Goal: Transaction & Acquisition: Book appointment/travel/reservation

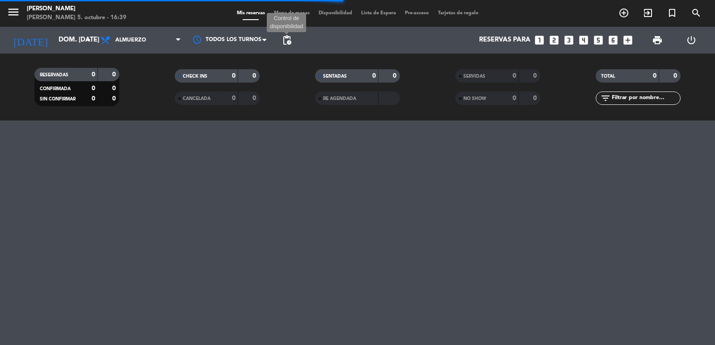
click at [287, 43] on span "pending_actions" at bounding box center [287, 40] width 11 height 11
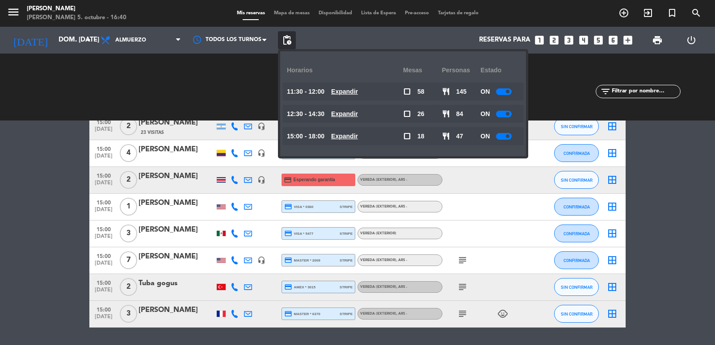
scroll to position [2682, 0]
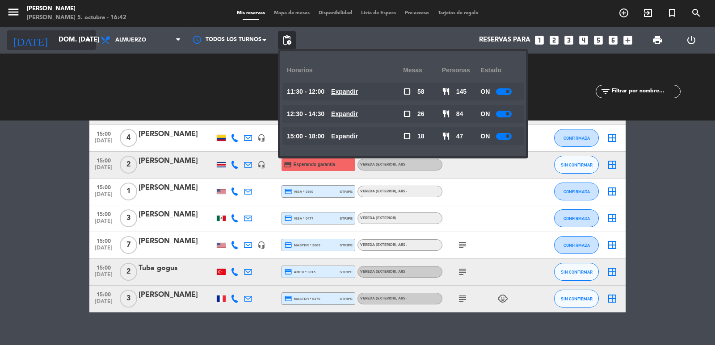
click at [81, 34] on input "[DATE]" at bounding box center [97, 40] width 86 height 17
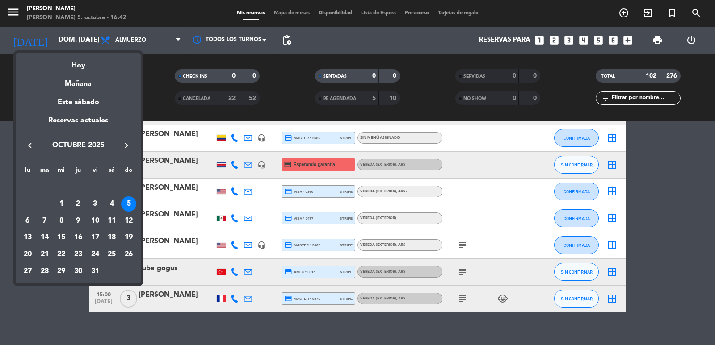
click at [133, 43] on div at bounding box center [357, 172] width 715 height 345
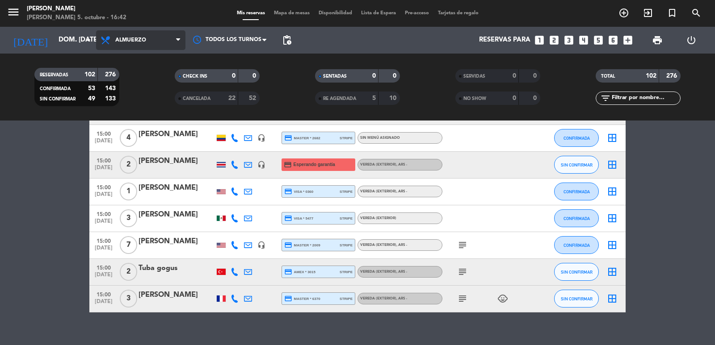
click at [133, 39] on span "Almuerzo" at bounding box center [130, 40] width 31 height 6
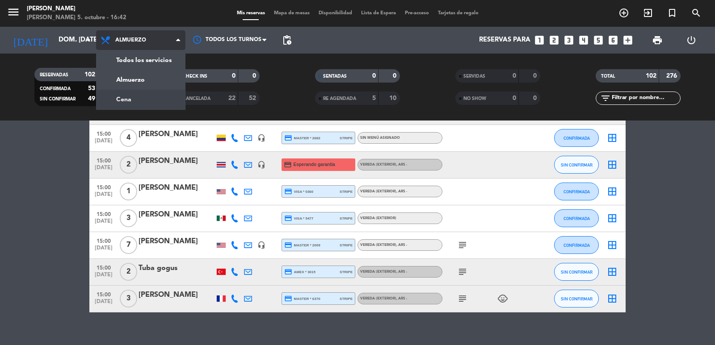
click at [133, 98] on div "menu Don Julio domingo 5. octubre - 16:42 Mis reservas Mapa de mesas Disponibil…" at bounding box center [357, 60] width 715 height 121
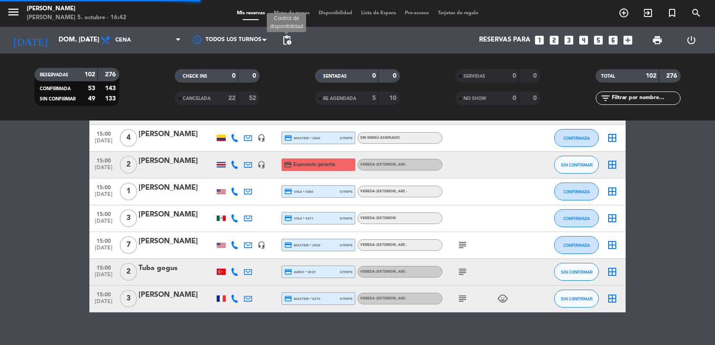
click at [285, 45] on span "pending_actions" at bounding box center [287, 40] width 11 height 11
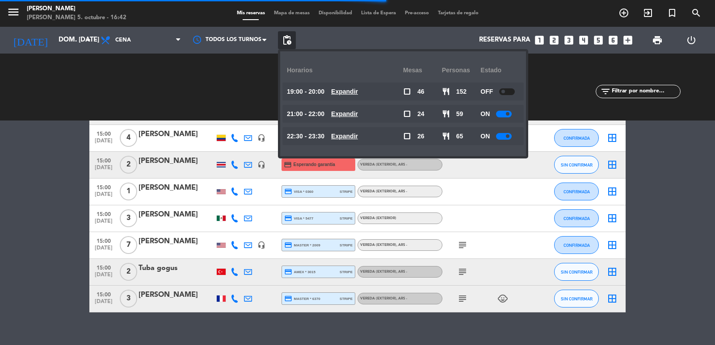
click at [358, 135] on u "Expandir" at bounding box center [344, 136] width 27 height 7
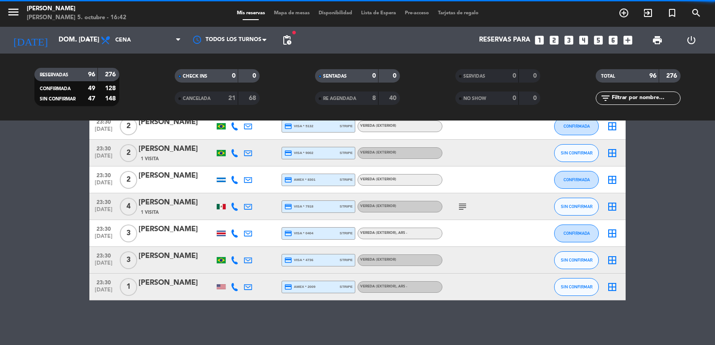
scroll to position [2498, 0]
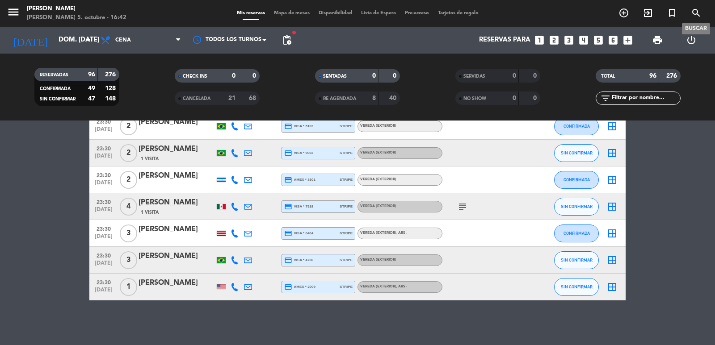
click at [697, 12] on icon "search" at bounding box center [696, 13] width 11 height 11
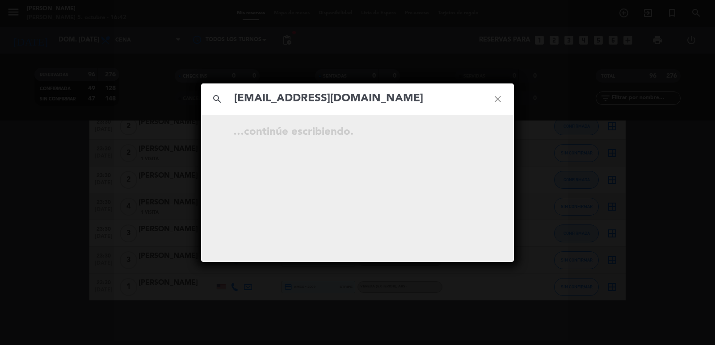
type input "ecanavan71@gmail.com"
click at [478, 136] on icon "open_in_new" at bounding box center [475, 133] width 11 height 11
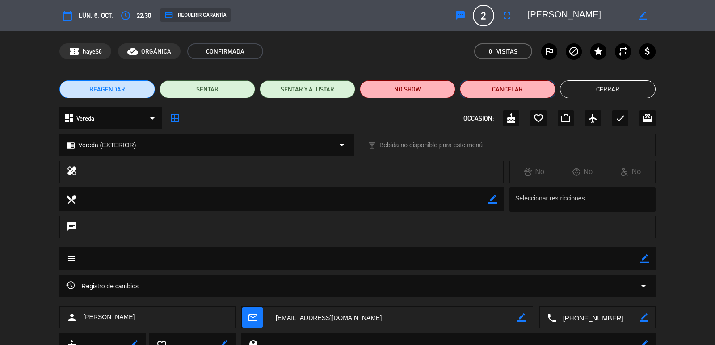
click at [498, 92] on button "Cancelar" at bounding box center [508, 89] width 96 height 18
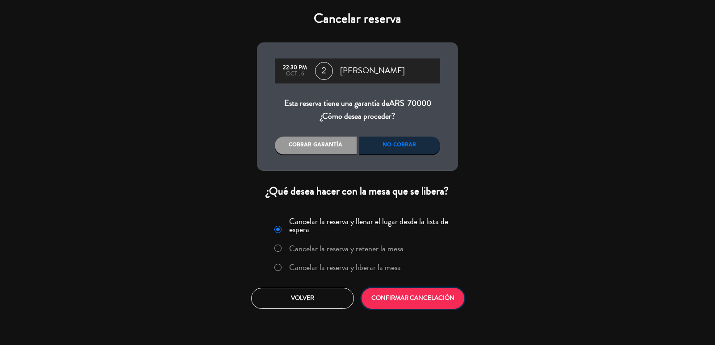
click at [423, 298] on button "CONFIRMAR CANCELACIÓN" at bounding box center [413, 298] width 103 height 21
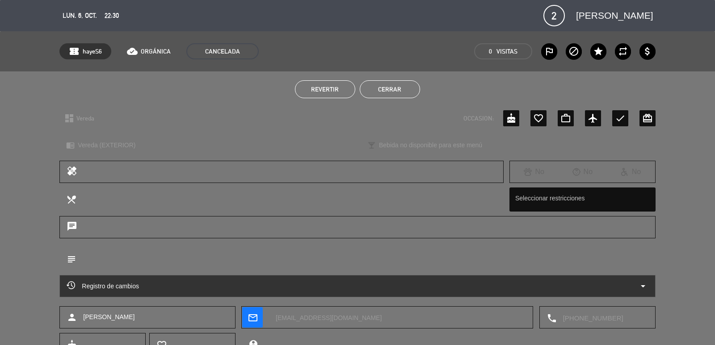
click at [385, 86] on button "Cerrar" at bounding box center [390, 89] width 60 height 18
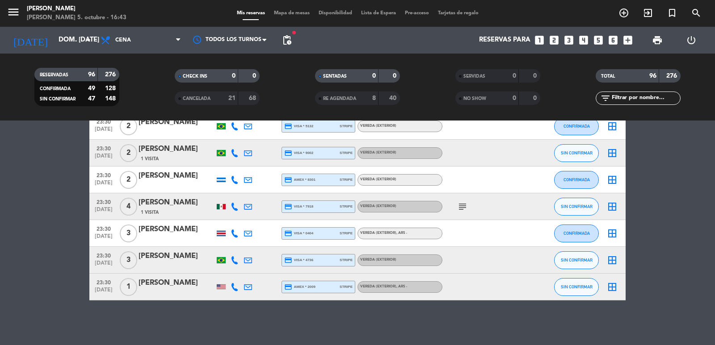
click at [613, 100] on input "text" at bounding box center [645, 98] width 69 height 10
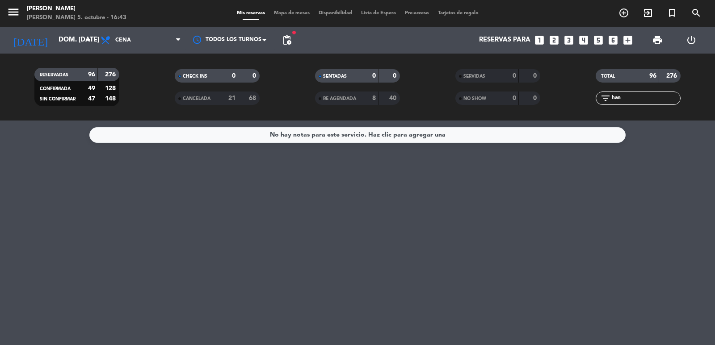
scroll to position [0, 0]
click at [156, 42] on span "Cena" at bounding box center [140, 40] width 89 height 20
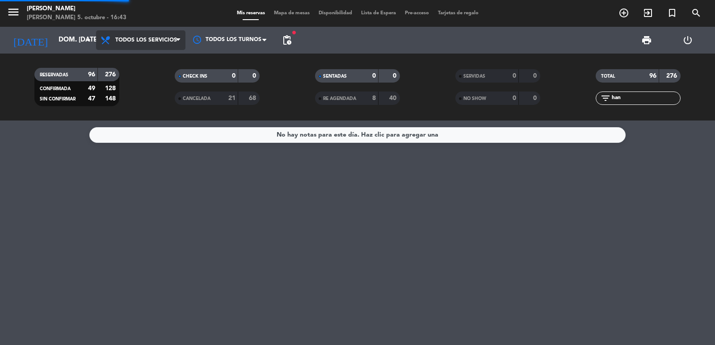
click at [148, 61] on div "menu Don Julio domingo 5. octubre - 16:43 Mis reservas Mapa de mesas Disponibil…" at bounding box center [357, 60] width 715 height 121
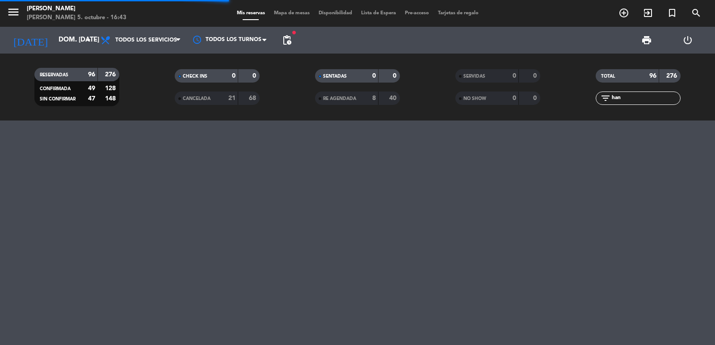
click at [643, 97] on input "han" at bounding box center [645, 98] width 69 height 10
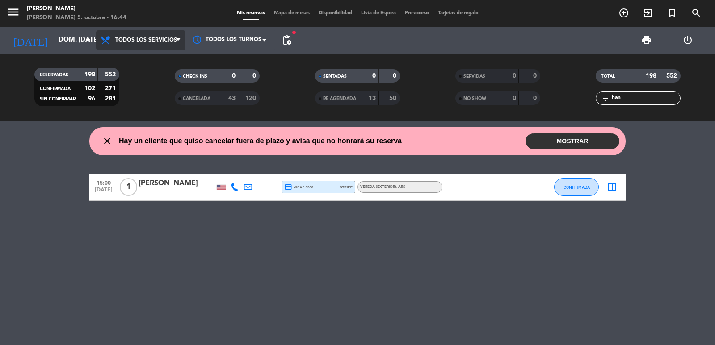
click at [158, 37] on span "Todos los servicios" at bounding box center [146, 40] width 62 height 6
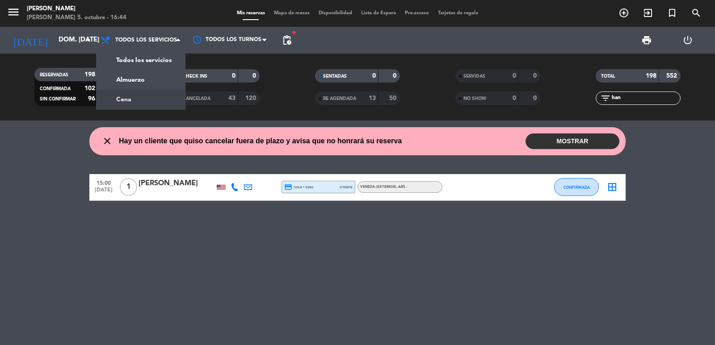
click at [156, 95] on div "menu Don Julio domingo 5. octubre - 16:44 Mis reservas Mapa de mesas Disponibil…" at bounding box center [357, 60] width 715 height 121
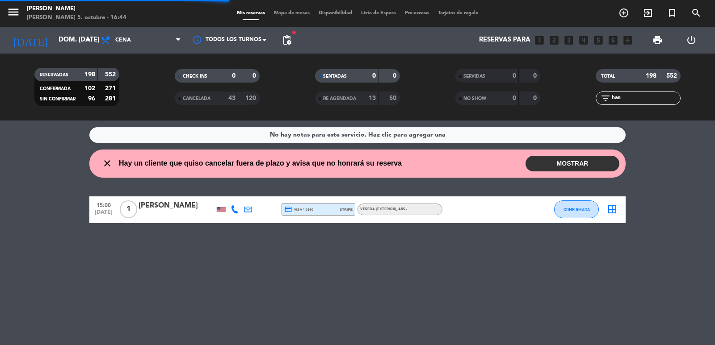
drag, startPoint x: 653, startPoint y: 98, endPoint x: 597, endPoint y: 90, distance: 56.1
click at [597, 90] on div "TOTAL 198 552 filter_list han" at bounding box center [638, 87] width 140 height 49
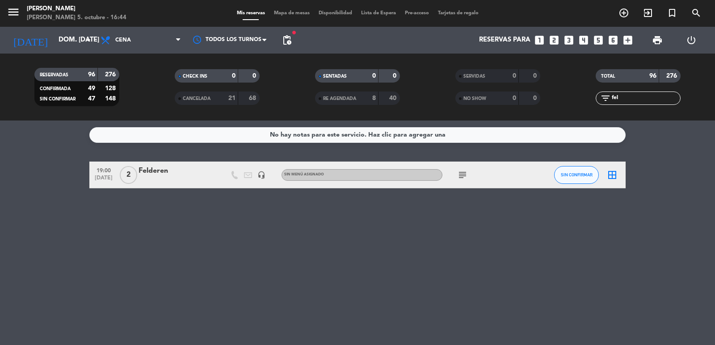
type input "fel"
click at [462, 177] on icon "subject" at bounding box center [462, 175] width 11 height 11
click at [554, 42] on icon "looks_two" at bounding box center [554, 40] width 12 height 12
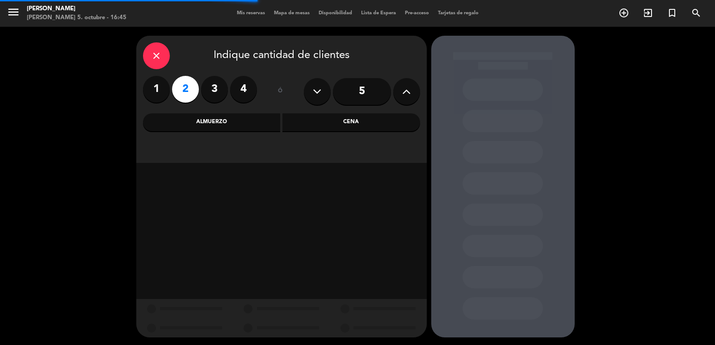
click at [368, 122] on div "Cena" at bounding box center [351, 123] width 138 height 18
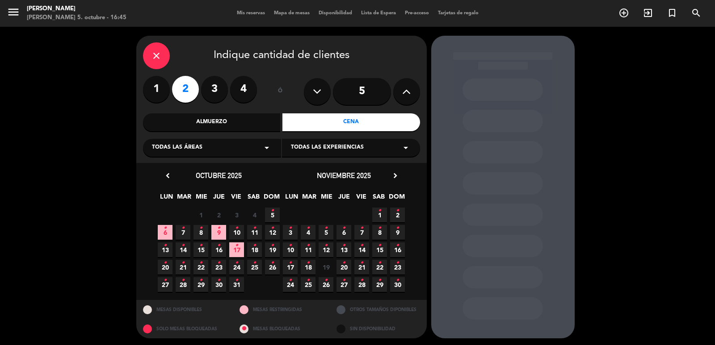
click at [219, 249] on icon "•" at bounding box center [218, 246] width 3 height 14
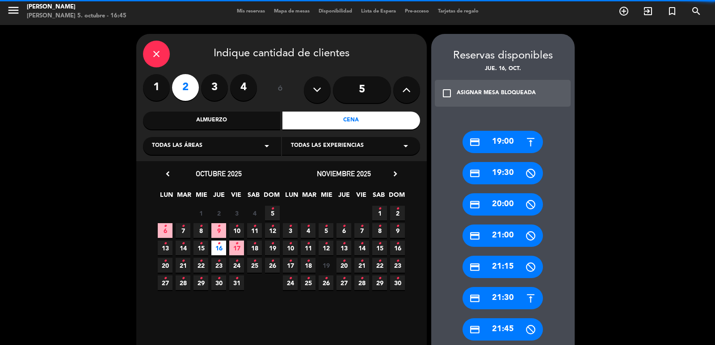
click at [505, 174] on div "credit_card 19:30" at bounding box center [503, 173] width 80 height 22
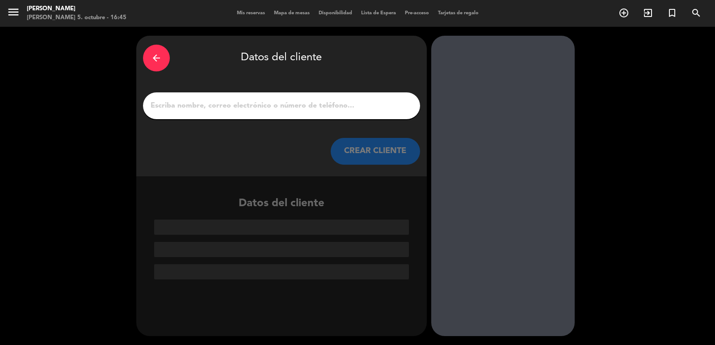
scroll to position [0, 0]
drag, startPoint x: 152, startPoint y: 59, endPoint x: 391, endPoint y: 130, distance: 248.9
click at [152, 59] on icon "arrow_back" at bounding box center [156, 58] width 11 height 11
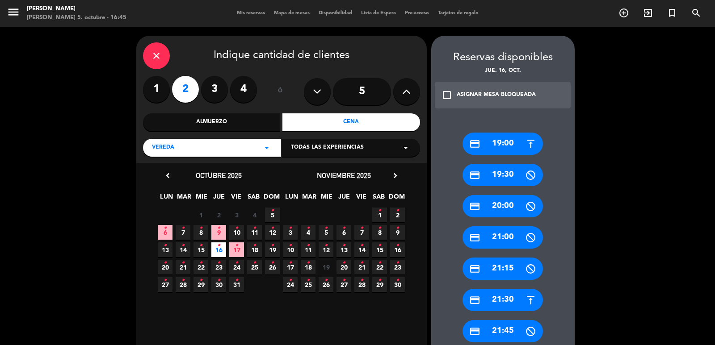
click at [515, 214] on div "credit_card 20:00" at bounding box center [503, 206] width 80 height 22
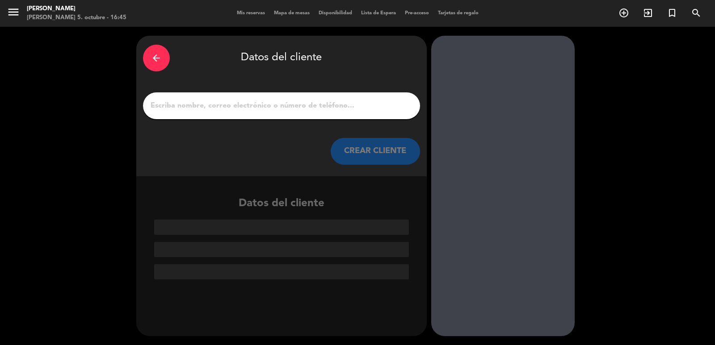
paste input "Hans-Peter Feldner"
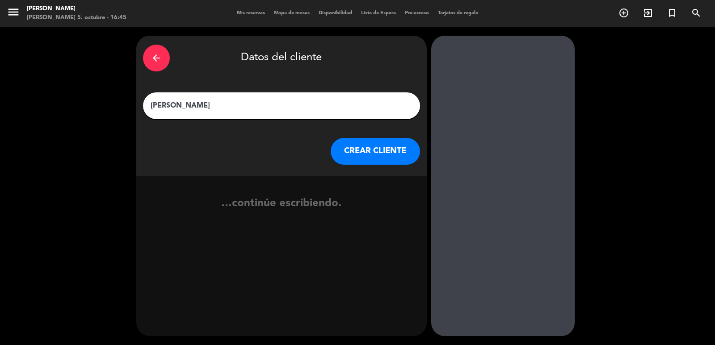
type input "Hans-Peter Feldner"
click at [369, 146] on button "CREAR CLIENTE" at bounding box center [375, 151] width 89 height 27
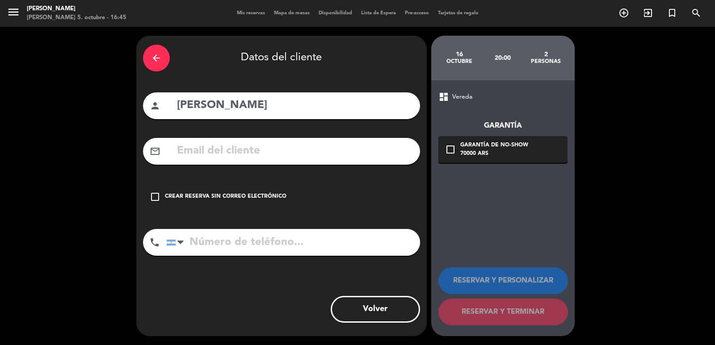
click at [211, 191] on div "check_box_outline_blank Crear reserva sin correo electrónico" at bounding box center [281, 197] width 277 height 27
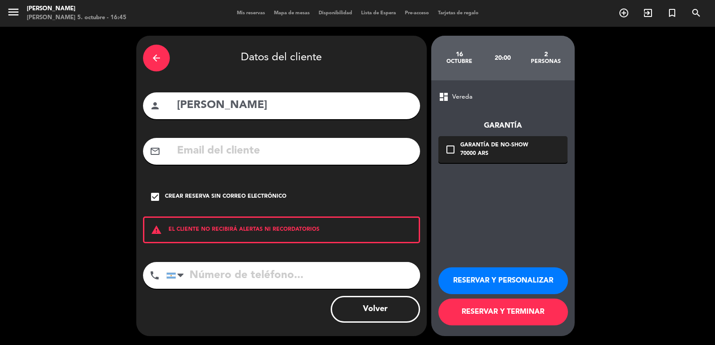
click at [483, 280] on button "RESERVAR Y PERSONALIZAR" at bounding box center [503, 281] width 130 height 27
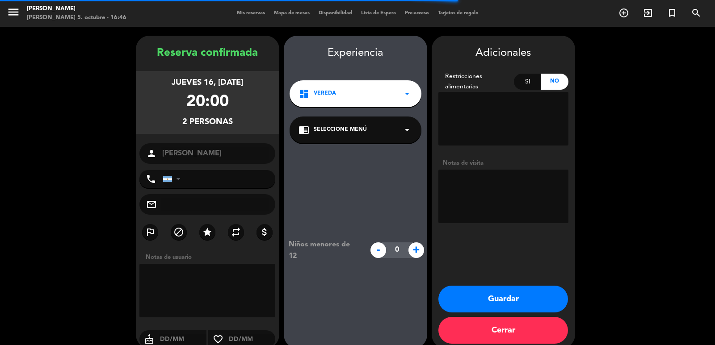
scroll to position [12, 0]
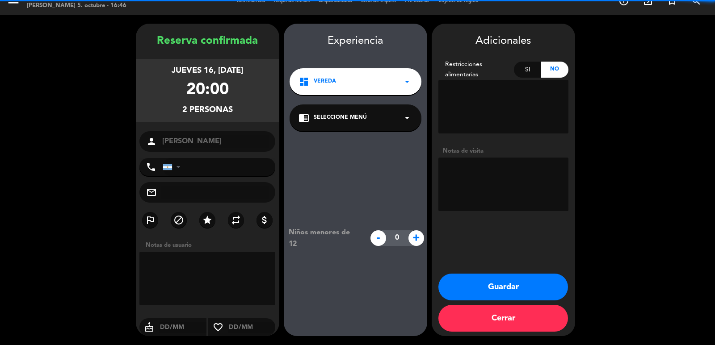
click at [494, 181] on textarea at bounding box center [503, 185] width 130 height 54
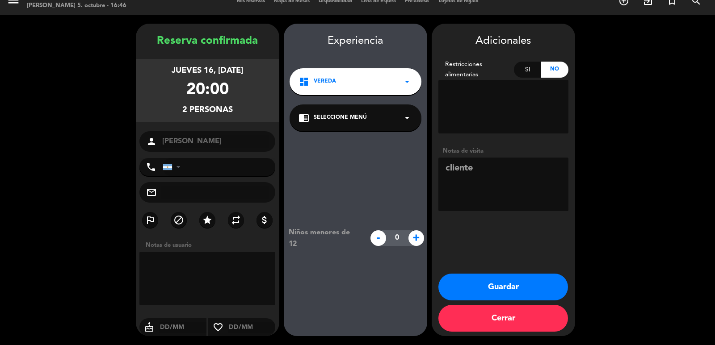
type textarea "cliente"
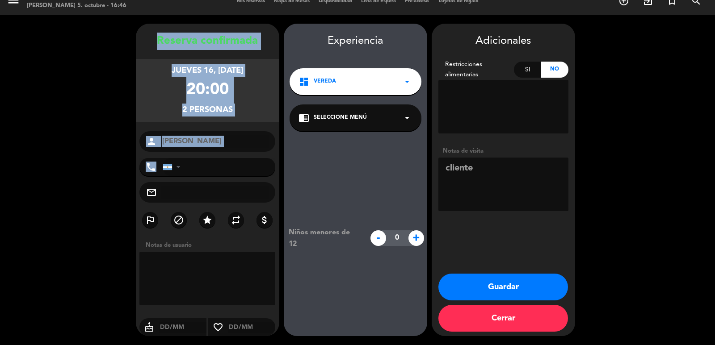
drag, startPoint x: 149, startPoint y: 36, endPoint x: 244, endPoint y: 171, distance: 165.1
click at [244, 171] on div "Reserva confirmada jueves 16, oct. 2025 20:00 2 personas person Hans-Peter Feld…" at bounding box center [207, 189] width 143 height 313
copy div "Reserva confirmada jueves 16, oct. 2025 20:00 2 personas person phone"
click at [488, 284] on button "Guardar" at bounding box center [503, 287] width 130 height 27
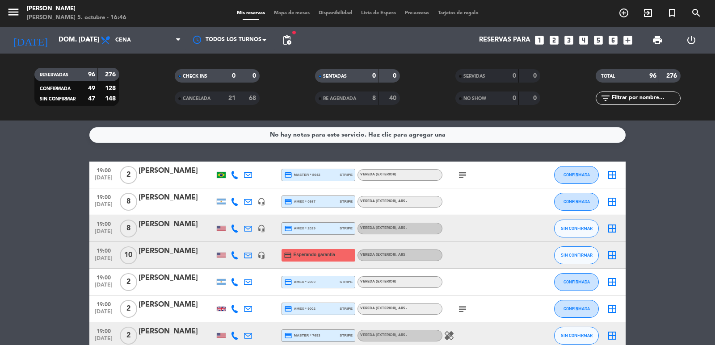
click at [185, 253] on div "ALIVA LAMADRID" at bounding box center [177, 252] width 76 height 12
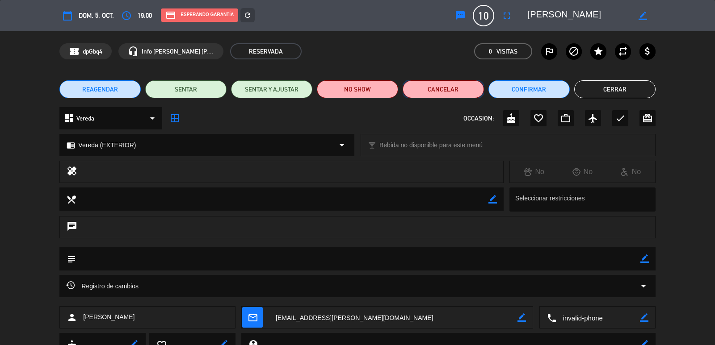
click at [456, 94] on button "Cancelar" at bounding box center [443, 89] width 81 height 18
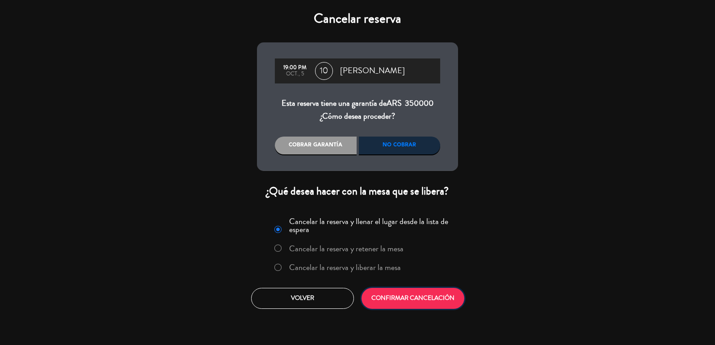
drag, startPoint x: 443, startPoint y: 309, endPoint x: 472, endPoint y: 282, distance: 39.8
click at [443, 309] on button "CONFIRMAR CANCELACIÓN" at bounding box center [413, 298] width 103 height 21
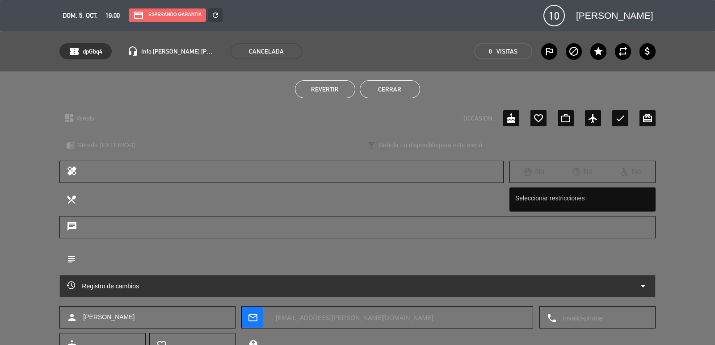
click at [400, 87] on button "Cerrar" at bounding box center [390, 89] width 60 height 18
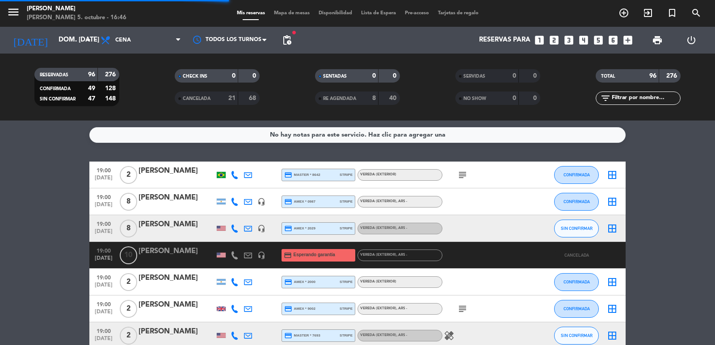
click at [633, 96] on input "text" at bounding box center [645, 98] width 69 height 10
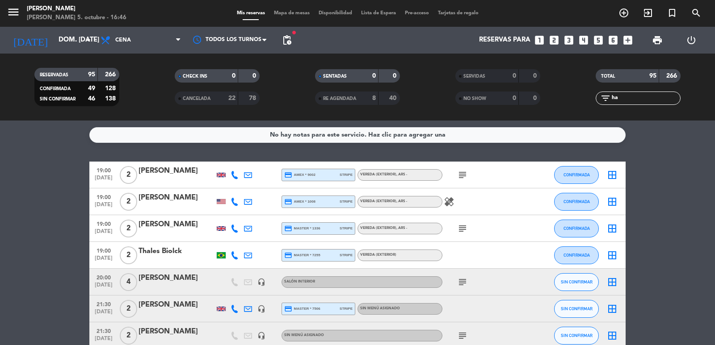
type input "h"
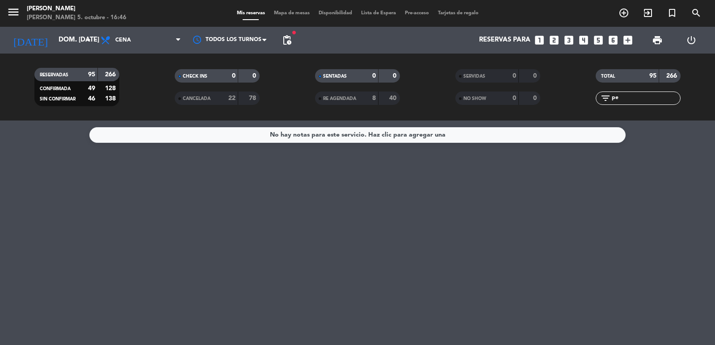
type input "p"
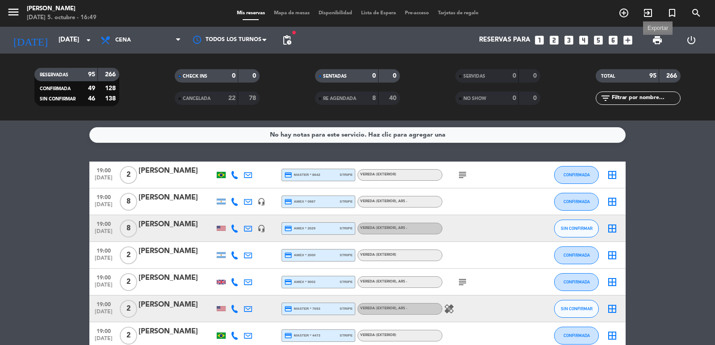
click at [658, 42] on span "print" at bounding box center [657, 40] width 11 height 11
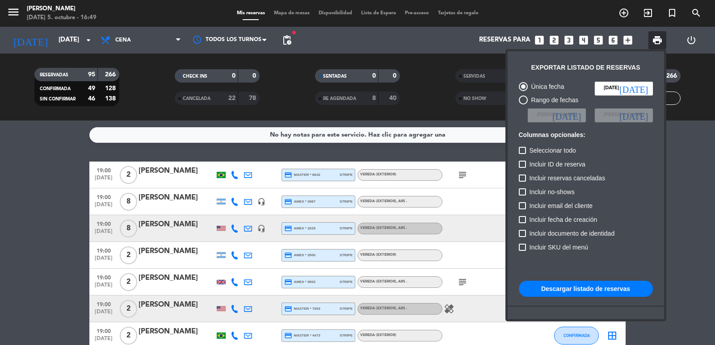
click at [352, 154] on div at bounding box center [357, 172] width 715 height 345
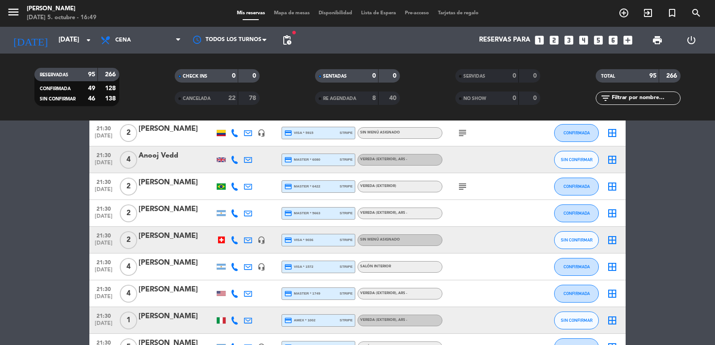
scroll to position [1430, 0]
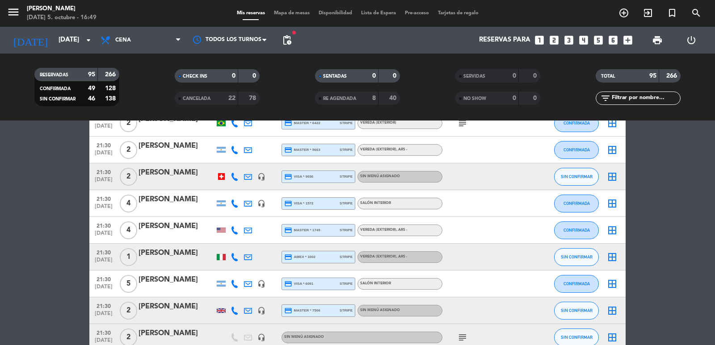
click at [633, 98] on input "text" at bounding box center [645, 98] width 69 height 10
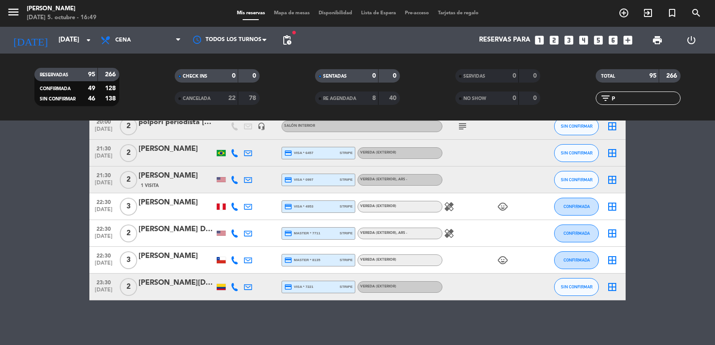
scroll to position [0, 0]
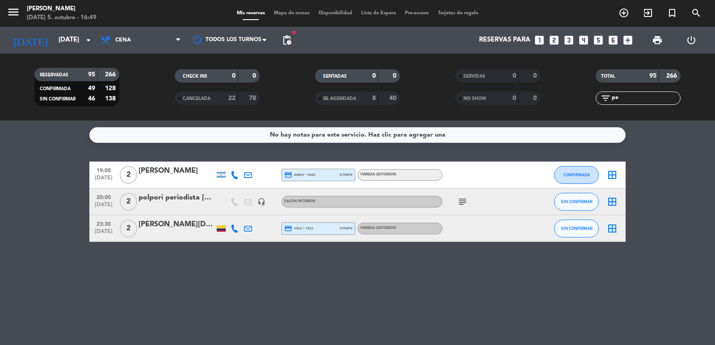
type input "p"
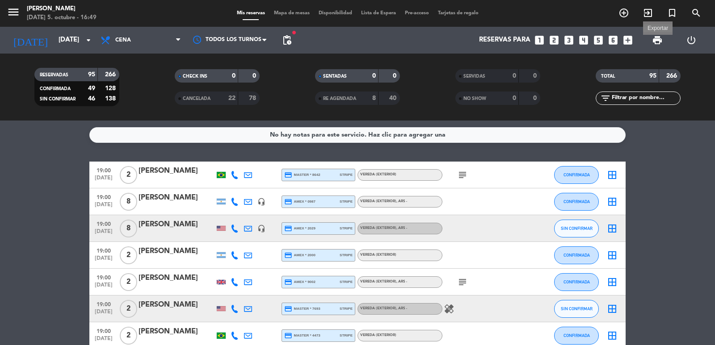
click at [651, 38] on span "print Exportar" at bounding box center [658, 40] width 18 height 18
click at [663, 41] on span "print" at bounding box center [658, 40] width 18 height 18
click at [648, 94] on input "text" at bounding box center [645, 98] width 69 height 10
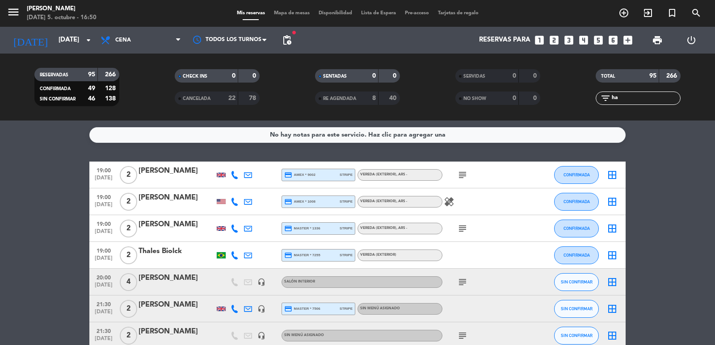
type input "h"
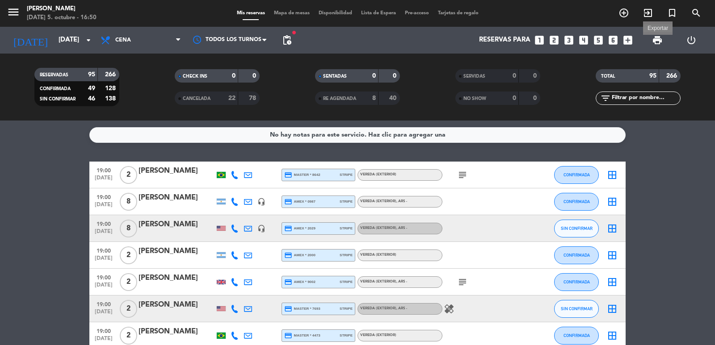
click at [657, 42] on span "print" at bounding box center [657, 40] width 11 height 11
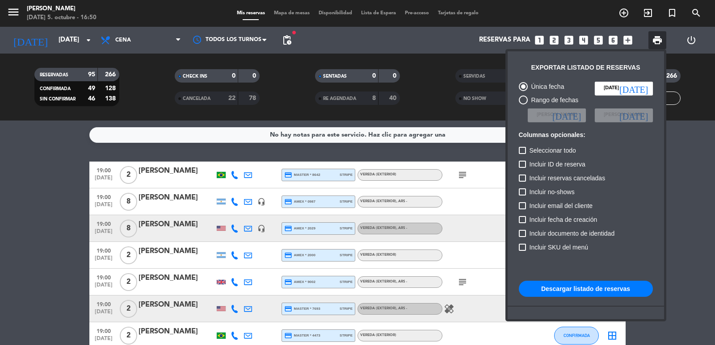
click at [556, 289] on button "Descargar listado de reservas" at bounding box center [586, 289] width 134 height 16
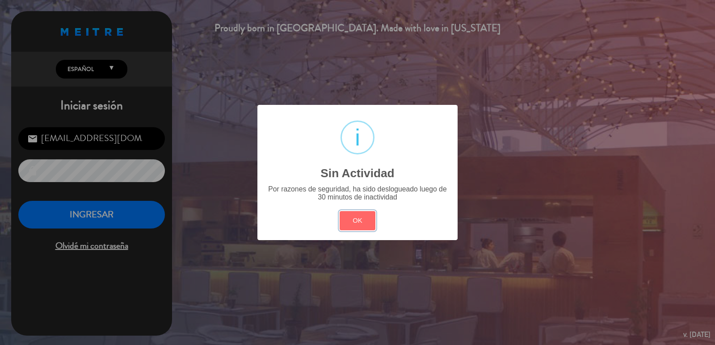
drag, startPoint x: 365, startPoint y: 222, endPoint x: 215, endPoint y: 221, distance: 149.7
click at [365, 223] on button "OK" at bounding box center [358, 220] width 36 height 19
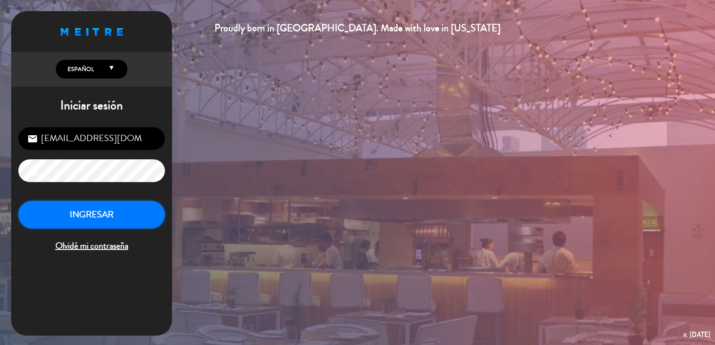
click at [42, 225] on button "INGRESAR" at bounding box center [91, 215] width 147 height 28
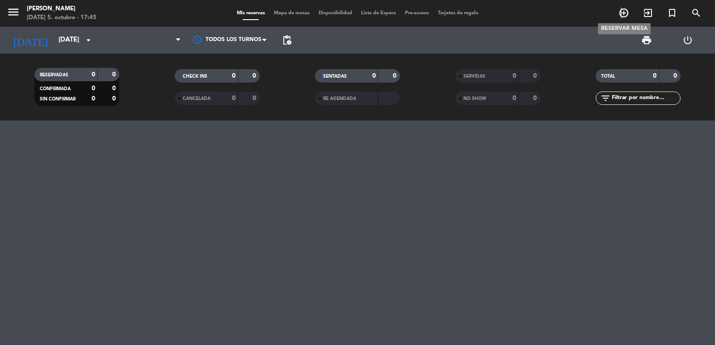
click at [621, 11] on icon "add_circle_outline" at bounding box center [624, 13] width 11 height 11
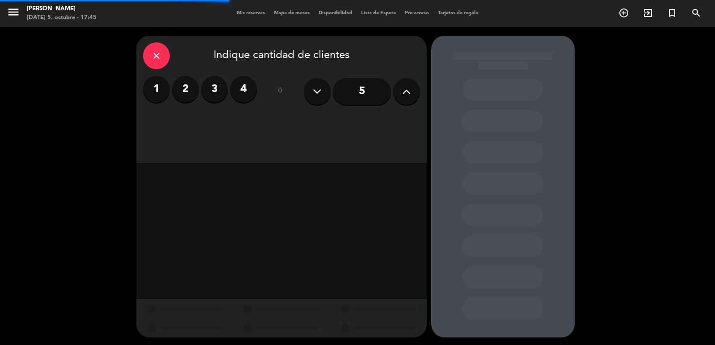
click at [180, 87] on label "2" at bounding box center [185, 89] width 27 height 27
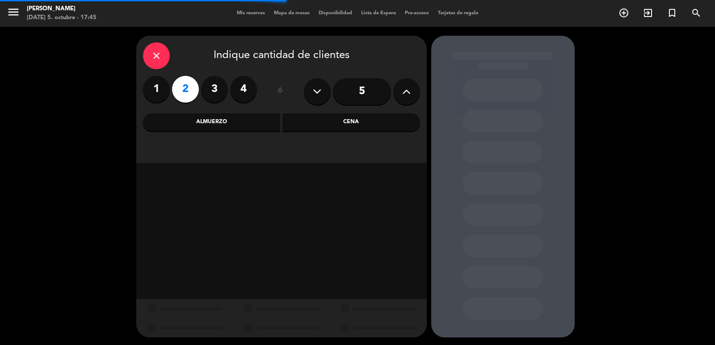
click at [373, 120] on div "Cena" at bounding box center [351, 123] width 138 height 18
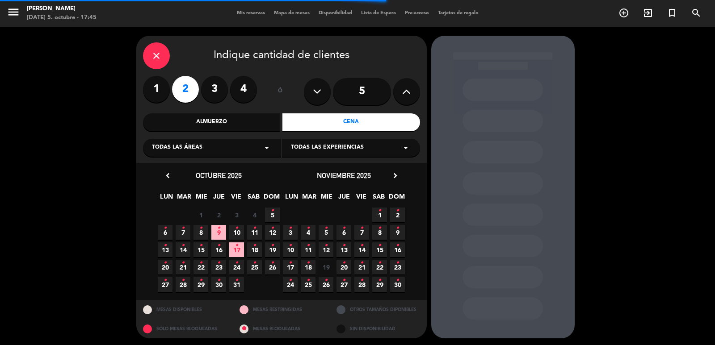
click at [167, 230] on span "6 •" at bounding box center [165, 232] width 15 height 15
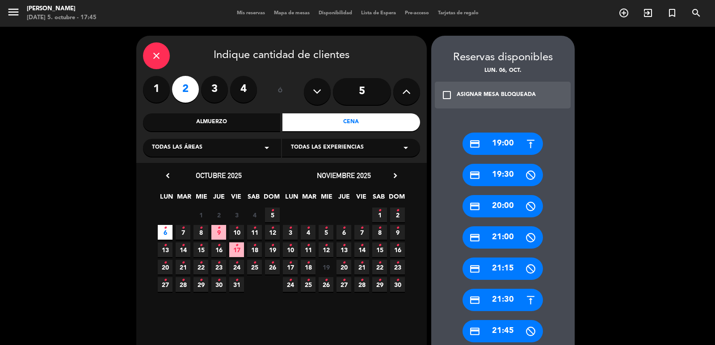
click at [161, 58] on icon "close" at bounding box center [156, 56] width 11 height 11
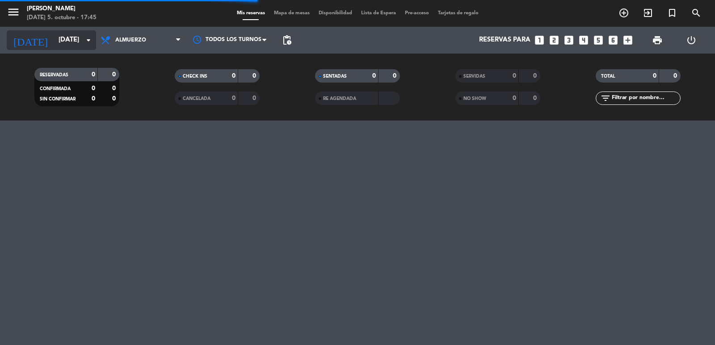
click at [90, 42] on icon "arrow_drop_down" at bounding box center [88, 40] width 11 height 11
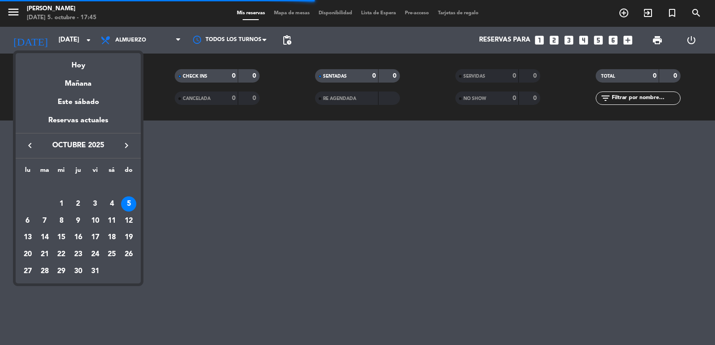
click at [127, 37] on div at bounding box center [357, 172] width 715 height 345
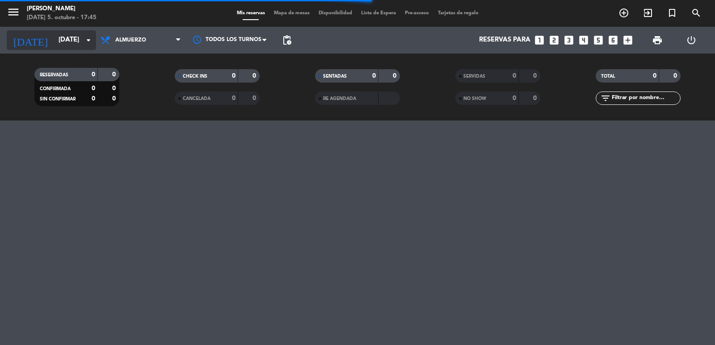
click at [84, 42] on icon "arrow_drop_down" at bounding box center [88, 40] width 11 height 11
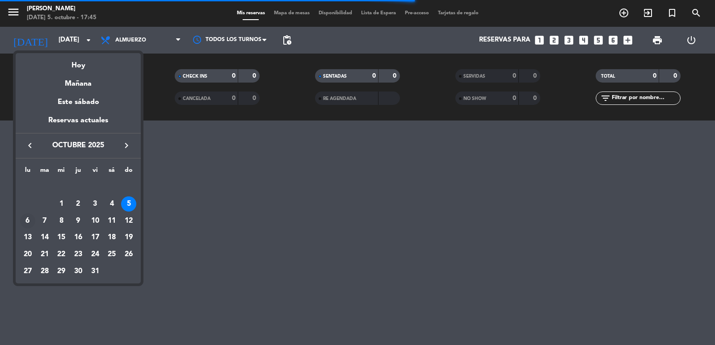
click at [23, 218] on div "6" at bounding box center [27, 221] width 15 height 15
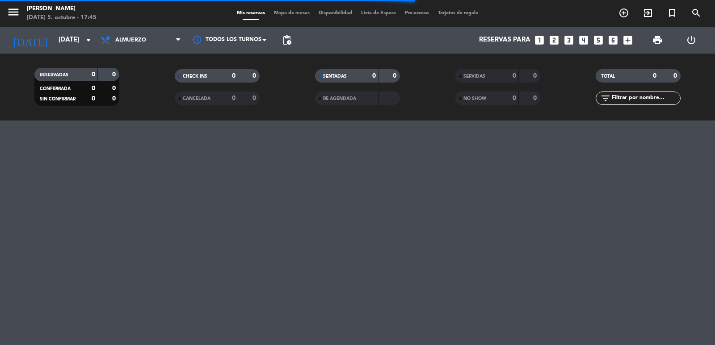
type input "[DATE]"
click at [157, 35] on span "Almuerzo" at bounding box center [140, 40] width 89 height 20
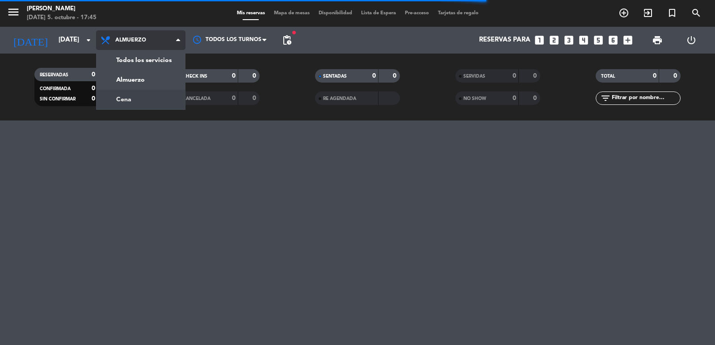
click at [151, 96] on div "menu [PERSON_NAME][DATE] 5. octubre - 17:45 Mis reservas Mapa de mesas Disponib…" at bounding box center [357, 60] width 715 height 121
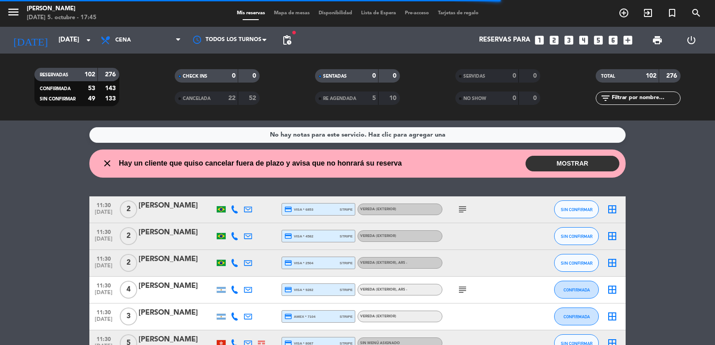
click at [554, 42] on icon "looks_two" at bounding box center [554, 40] width 12 height 12
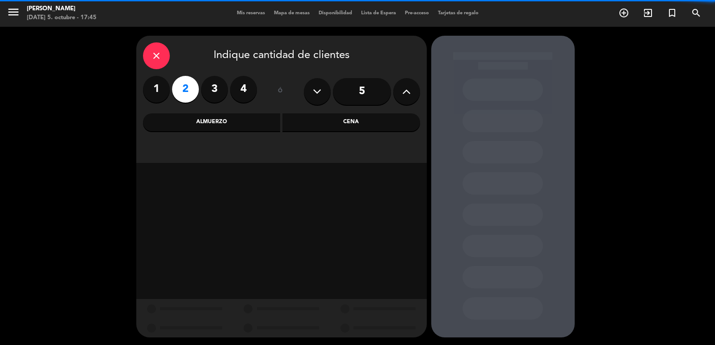
click at [333, 119] on div "Cena" at bounding box center [351, 123] width 138 height 18
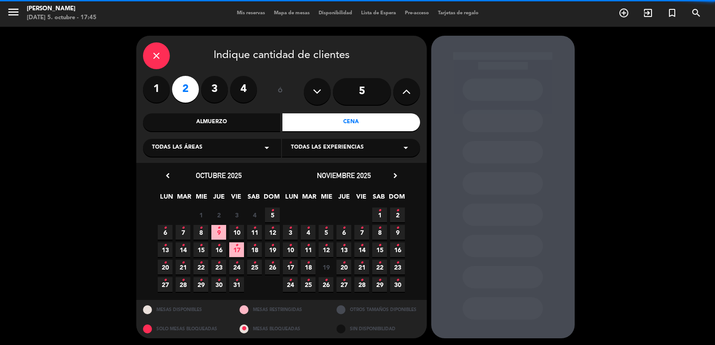
click at [170, 234] on span "6 •" at bounding box center [165, 232] width 15 height 15
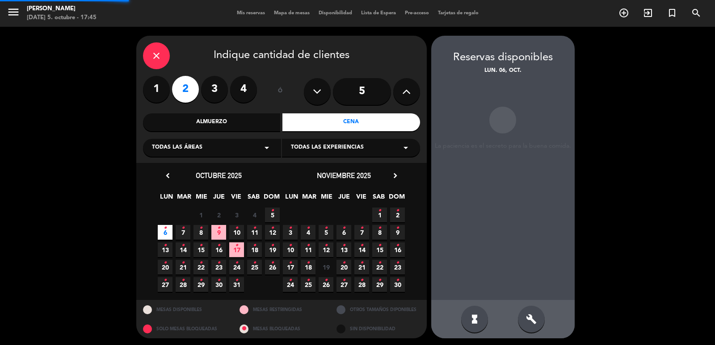
scroll to position [2, 0]
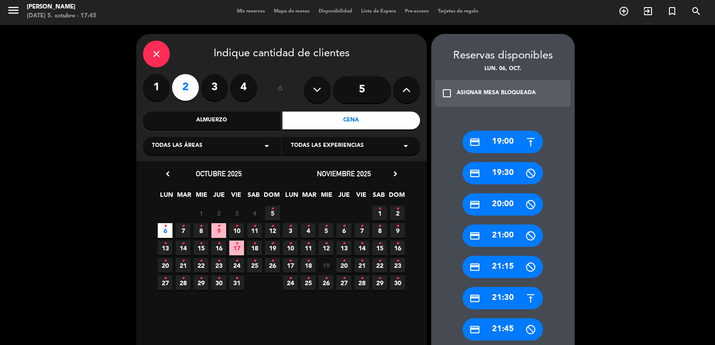
drag, startPoint x: 501, startPoint y: 298, endPoint x: 497, endPoint y: 292, distance: 7.3
click at [501, 299] on div "credit_card 21:30" at bounding box center [503, 298] width 80 height 22
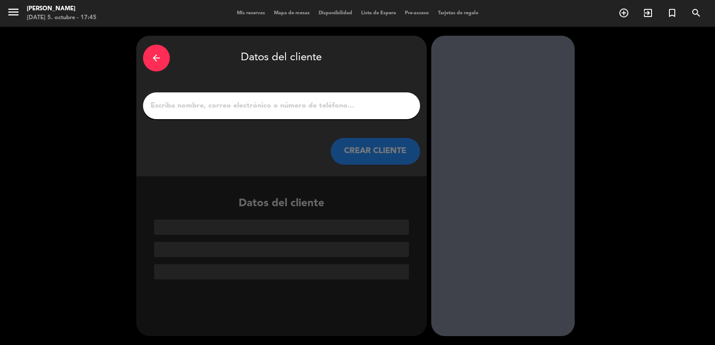
scroll to position [0, 0]
click at [385, 144] on button "CREAR CLIENTE" at bounding box center [375, 151] width 89 height 27
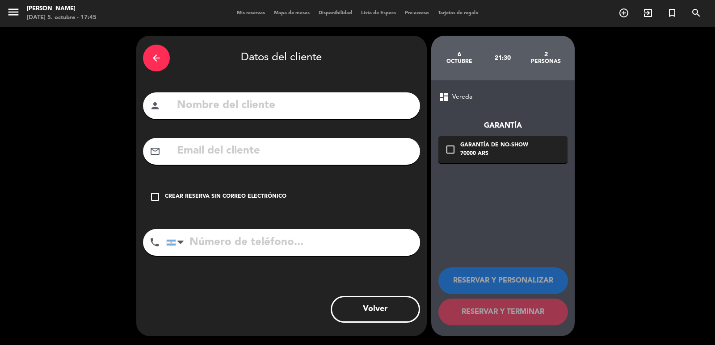
click at [364, 107] on input "text" at bounding box center [294, 106] width 237 height 18
type input "[PERSON_NAME]"
click at [323, 234] on input "tel" at bounding box center [293, 242] width 254 height 27
type input "3515734770"
click at [285, 151] on input "text" at bounding box center [294, 151] width 237 height 18
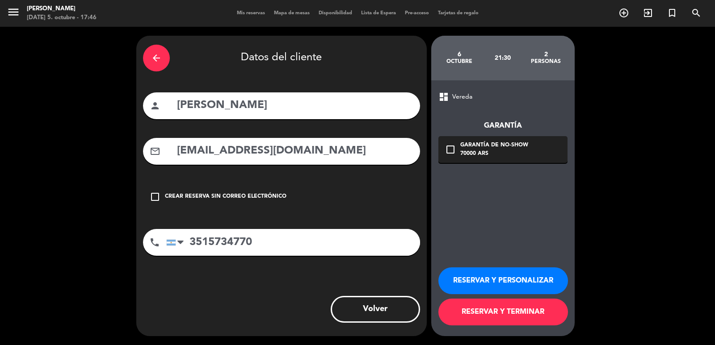
type input "[EMAIL_ADDRESS][DOMAIN_NAME]"
click at [540, 152] on div "check_box_outline_blank Garantía de no-show 70000 ARS" at bounding box center [502, 149] width 129 height 27
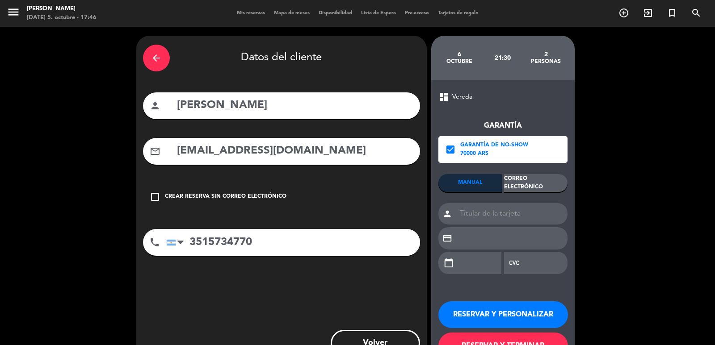
click at [552, 178] on div "Correo Electrónico" at bounding box center [535, 183] width 63 height 18
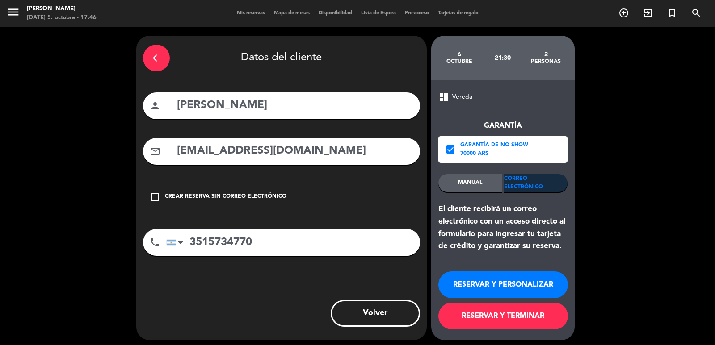
click at [493, 288] on button "RESERVAR Y PERSONALIZAR" at bounding box center [503, 285] width 130 height 27
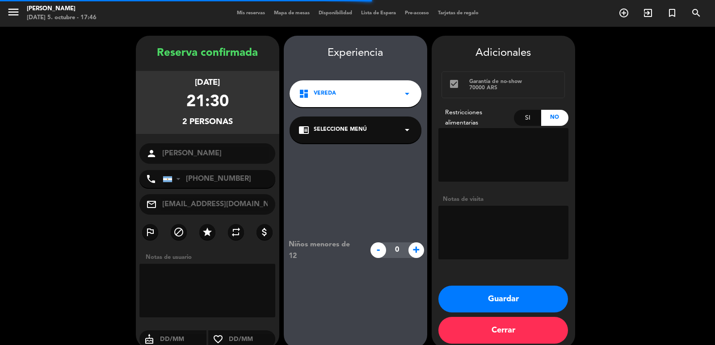
scroll to position [12, 0]
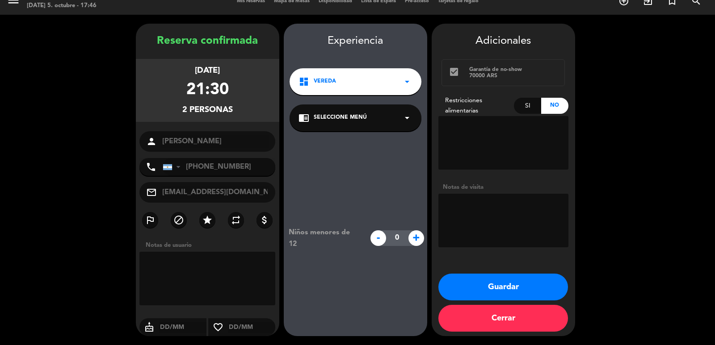
drag, startPoint x: 193, startPoint y: 73, endPoint x: 238, endPoint y: 78, distance: 45.4
click at [220, 77] on div "[DATE]" at bounding box center [207, 70] width 25 height 13
click at [220, 101] on div "21:30" at bounding box center [207, 90] width 42 height 26
click at [224, 114] on div "2 personas" at bounding box center [207, 110] width 51 height 13
click at [348, 90] on div "dashboard Vereda arrow_drop_down" at bounding box center [356, 81] width 132 height 27
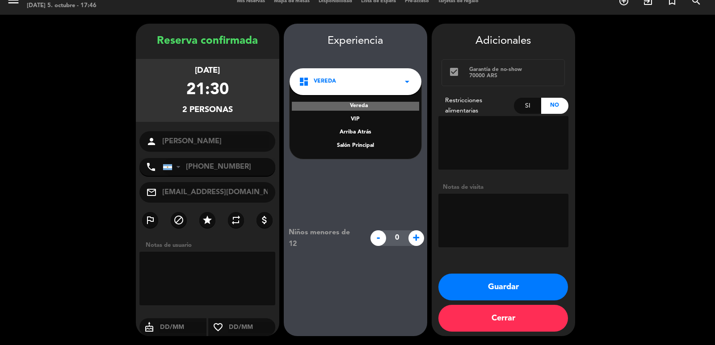
click at [362, 145] on div "Salón Principal" at bounding box center [356, 146] width 114 height 9
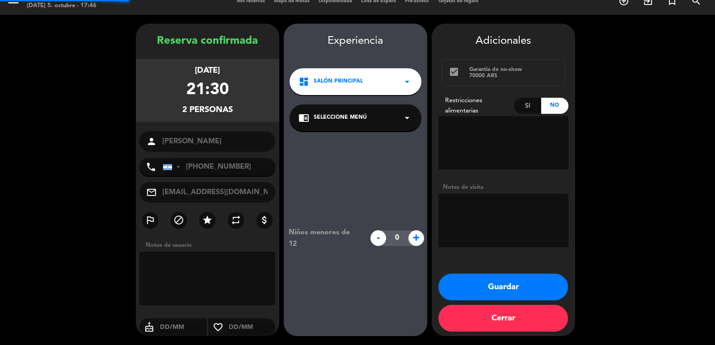
click at [343, 121] on span "Seleccione Menú" at bounding box center [340, 118] width 53 height 9
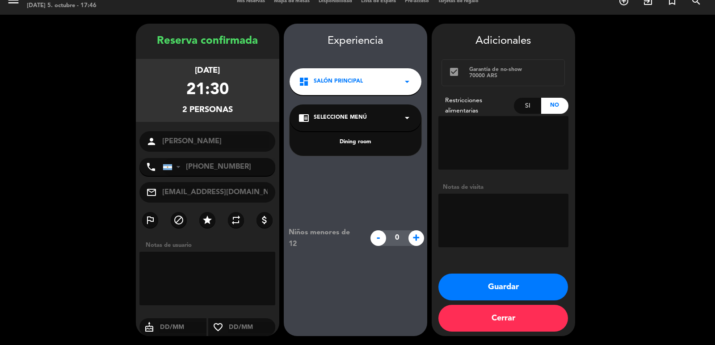
click at [496, 279] on button "Guardar" at bounding box center [503, 287] width 130 height 27
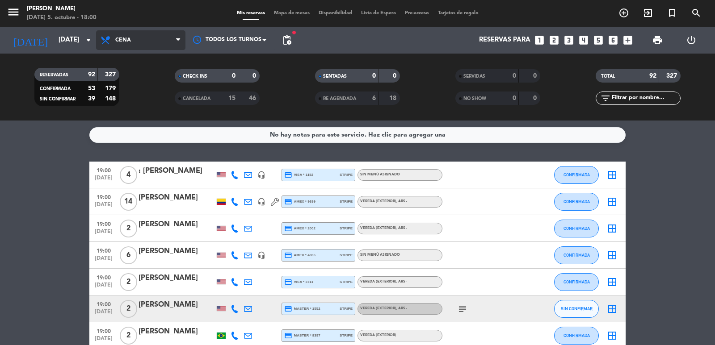
click at [126, 37] on span "Cena" at bounding box center [123, 40] width 16 height 6
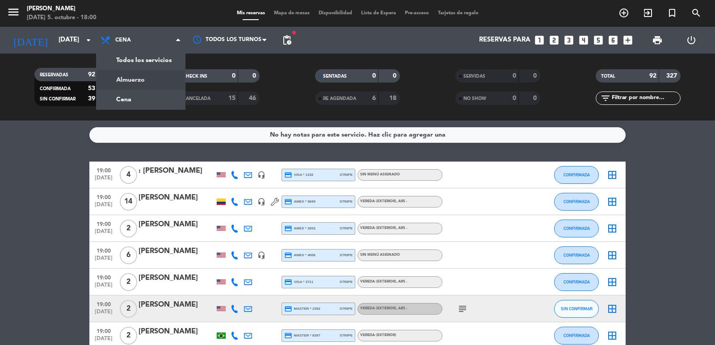
drag, startPoint x: 137, startPoint y: 78, endPoint x: 73, endPoint y: 2, distance: 99.6
click at [137, 78] on div "menu [PERSON_NAME][DATE] 5. octubre - 18:00 Mis reservas Mapa de mesas Disponib…" at bounding box center [357, 60] width 715 height 121
